Goal: Navigation & Orientation: Find specific page/section

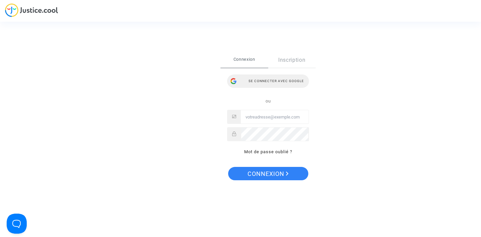
click at [284, 84] on div "Se connecter avec Google" at bounding box center [268, 80] width 82 height 13
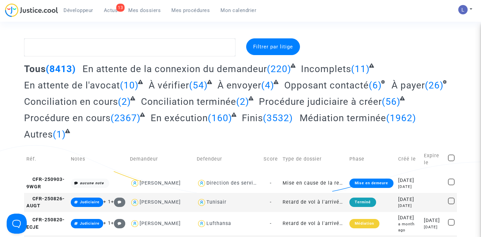
click at [112, 11] on span "Actus" at bounding box center [111, 10] width 14 height 6
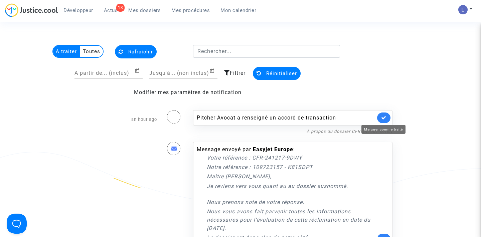
click at [382, 118] on icon at bounding box center [383, 117] width 5 height 5
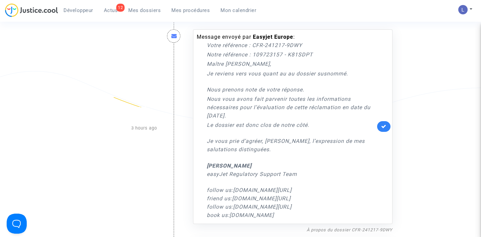
scroll to position [106, 0]
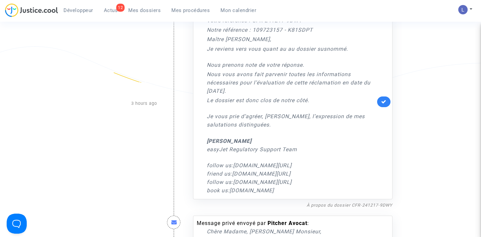
click at [387, 99] on link at bounding box center [383, 102] width 13 height 11
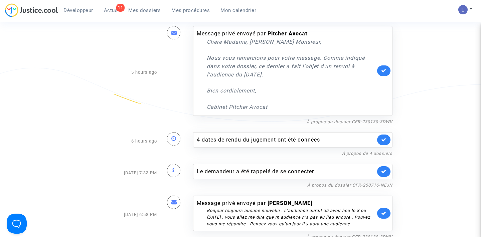
scroll to position [75, 0]
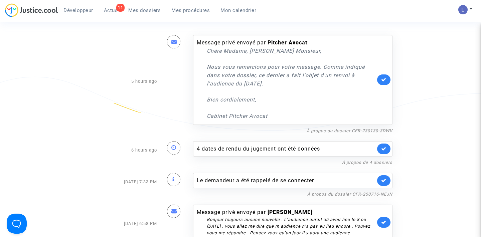
click at [385, 74] on link at bounding box center [383, 79] width 13 height 11
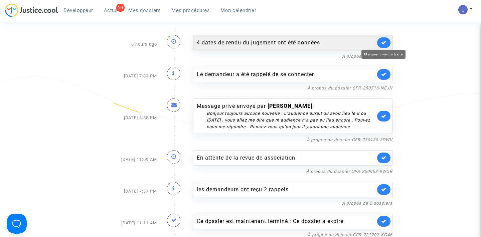
click at [384, 43] on icon at bounding box center [383, 42] width 5 height 5
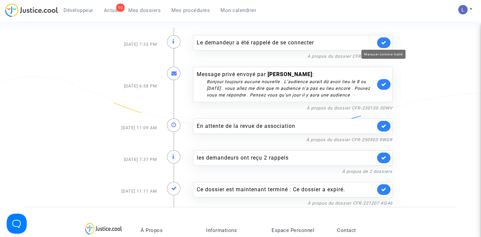
click at [384, 43] on icon at bounding box center [383, 42] width 5 height 5
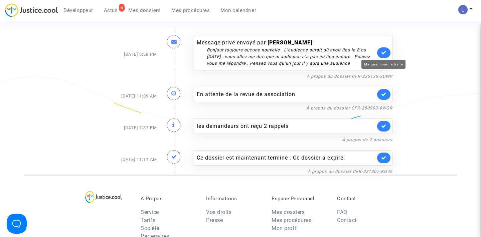
click at [384, 51] on icon at bounding box center [383, 52] width 5 height 5
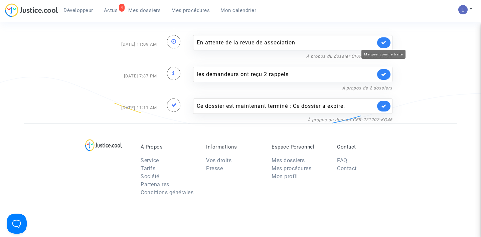
click at [384, 42] on icon at bounding box center [383, 42] width 5 height 5
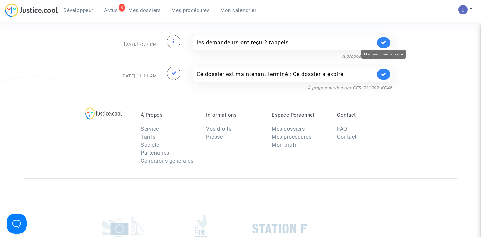
click at [384, 42] on icon at bounding box center [383, 42] width 5 height 5
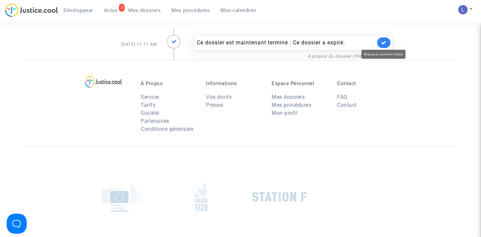
click at [384, 42] on icon at bounding box center [383, 42] width 5 height 5
